Goal: Navigation & Orientation: Understand site structure

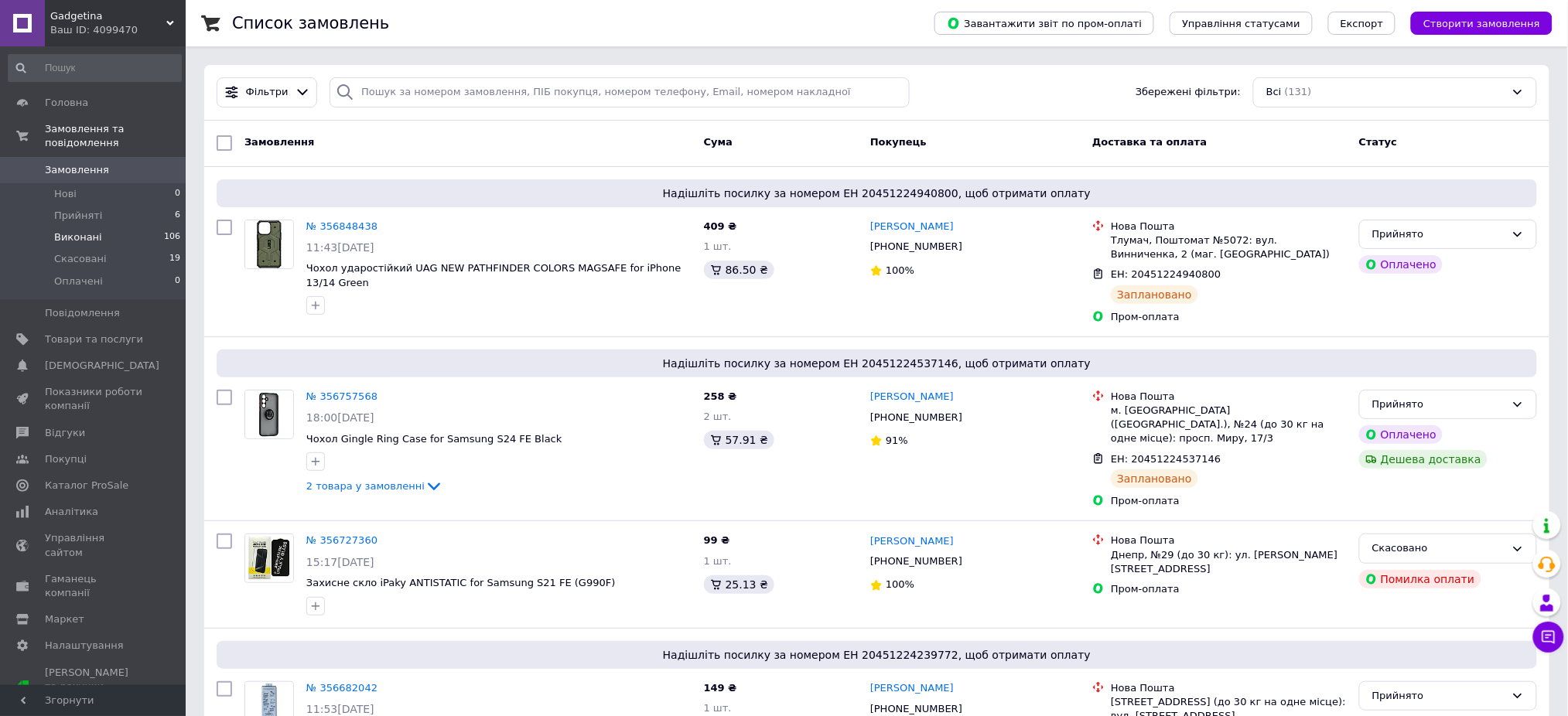
click at [65, 231] on span "Виконані" at bounding box center [78, 238] width 48 height 14
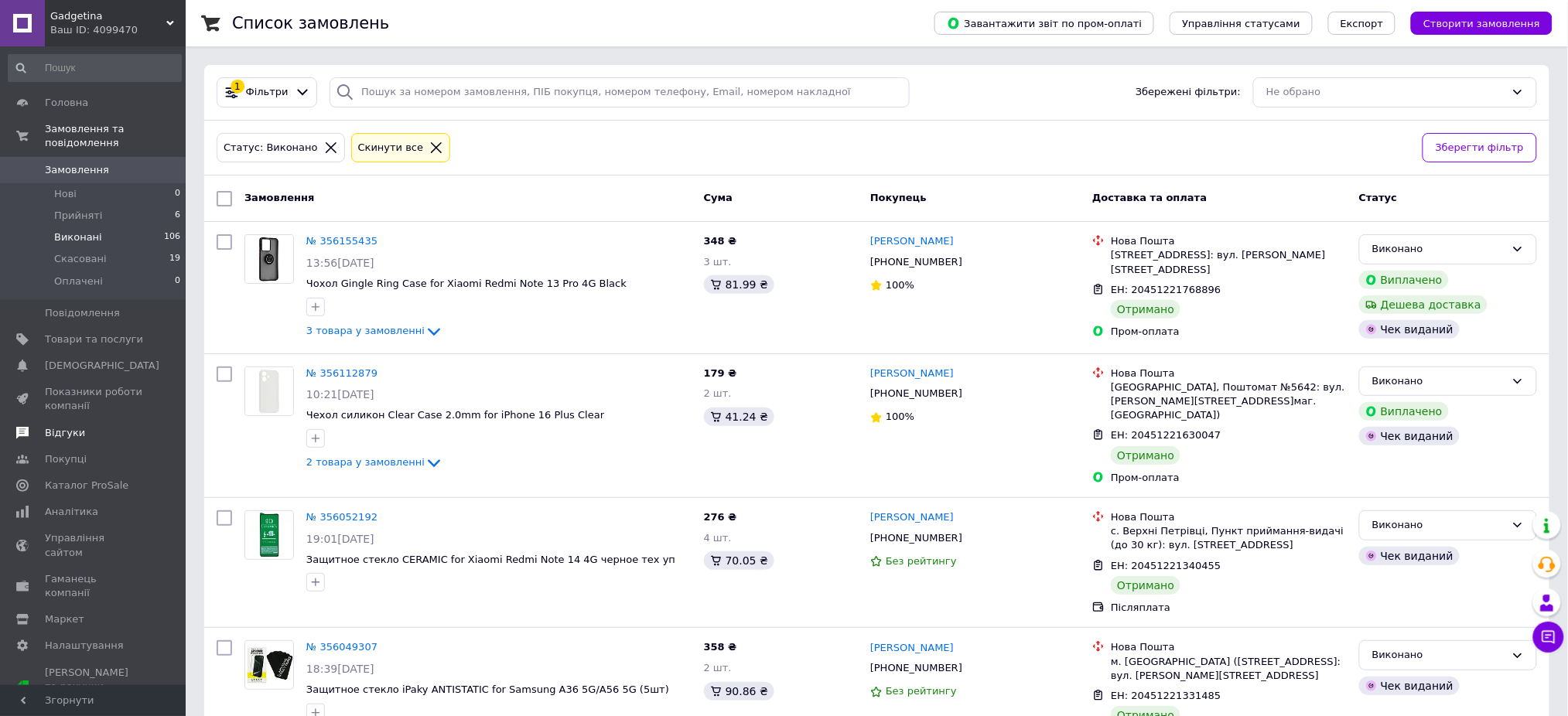
click at [59, 429] on link "Відгуки" at bounding box center [95, 433] width 190 height 27
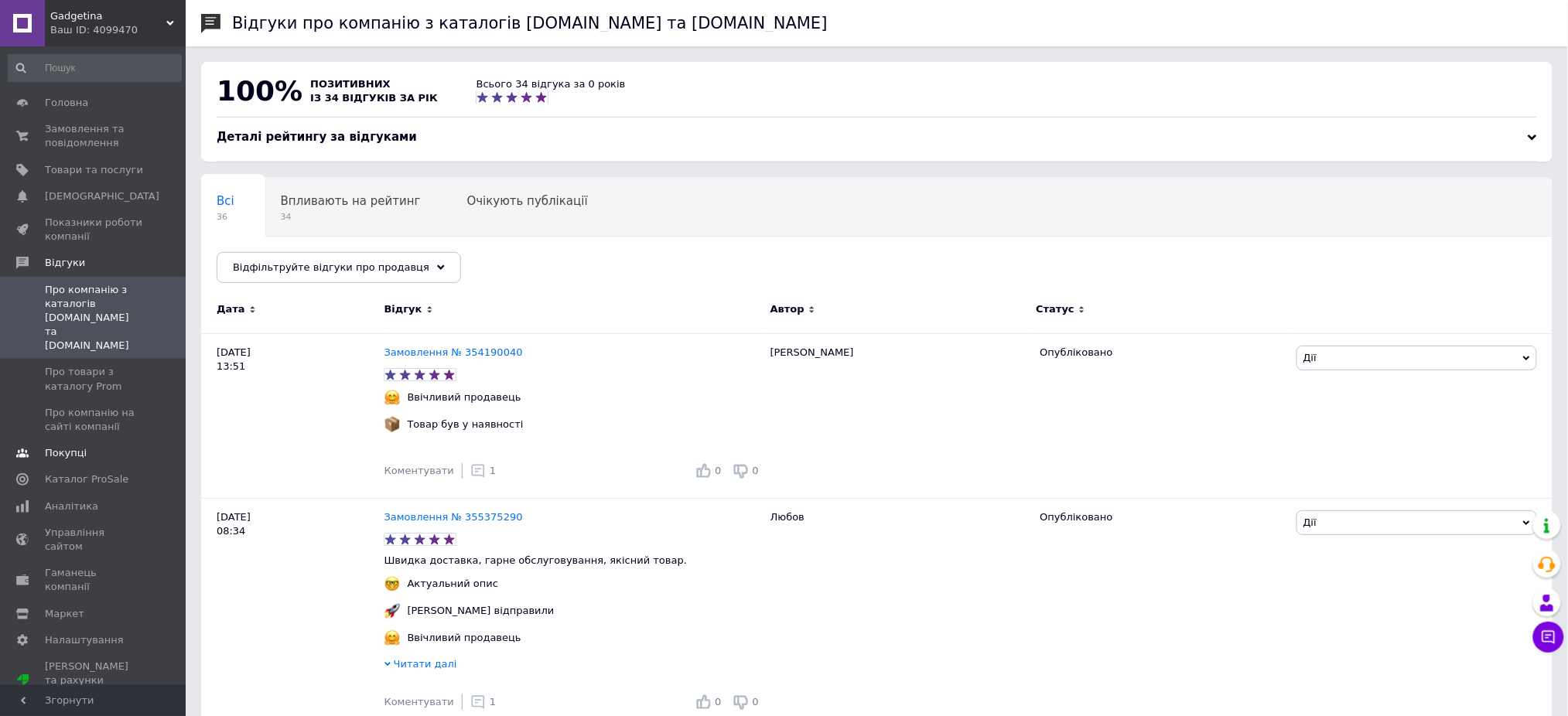
click at [62, 446] on span "Покупці" at bounding box center [65, 453] width 41 height 14
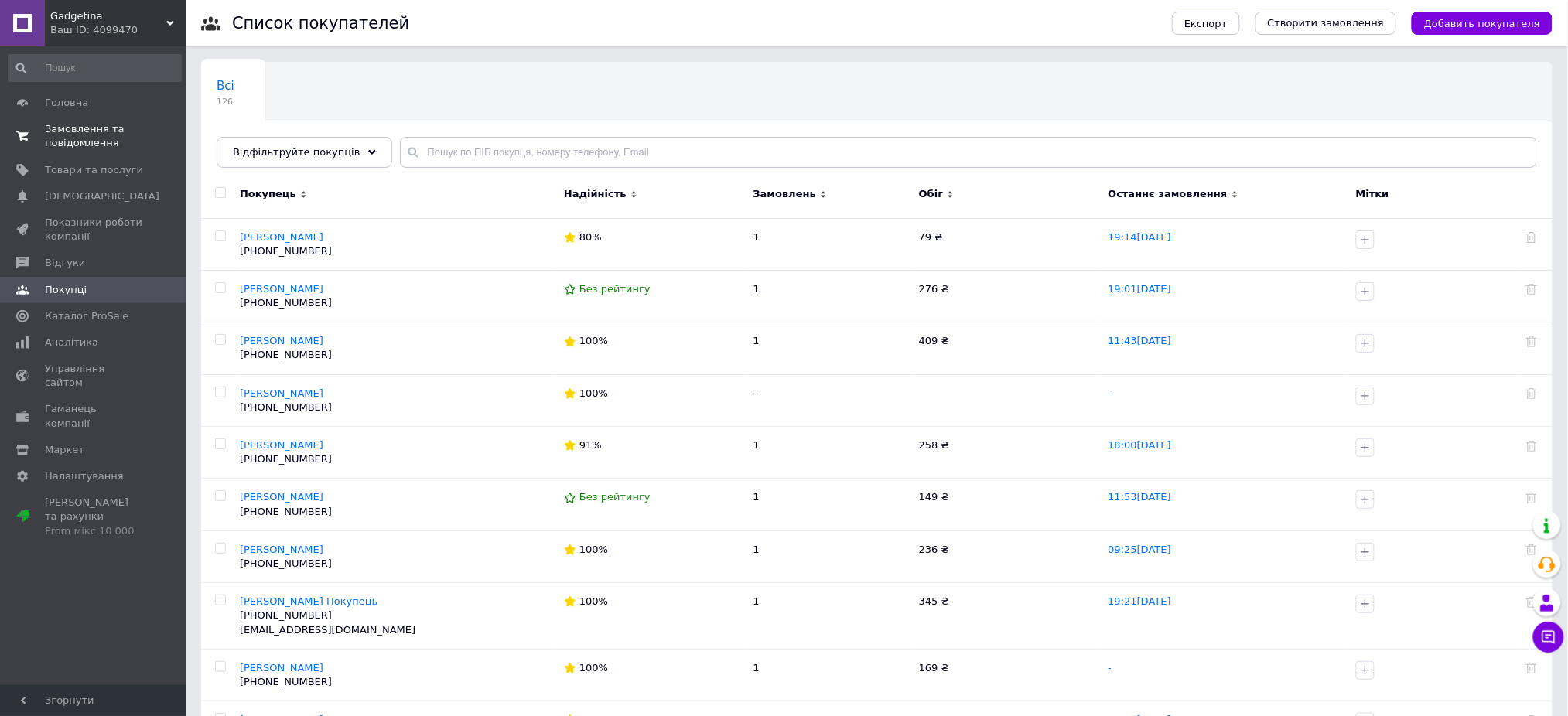
click at [87, 134] on span "Замовлення та повідомлення" at bounding box center [94, 136] width 98 height 28
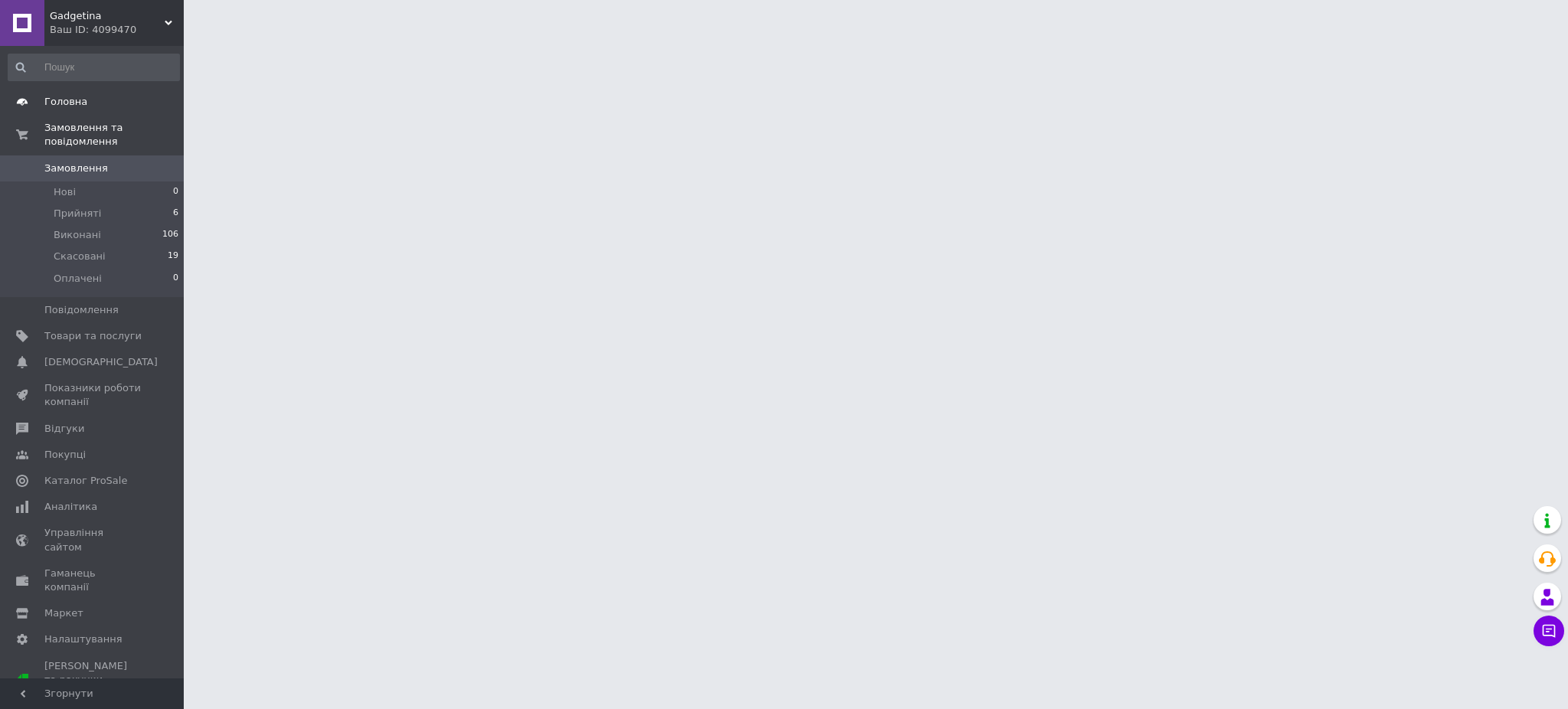
click at [78, 94] on link "Головна" at bounding box center [94, 102] width 188 height 26
